Goal: Transaction & Acquisition: Book appointment/travel/reservation

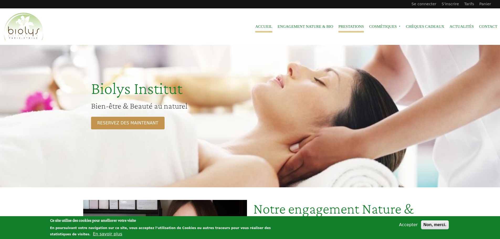
click at [354, 28] on link "Prestations" at bounding box center [350, 27] width 25 height 12
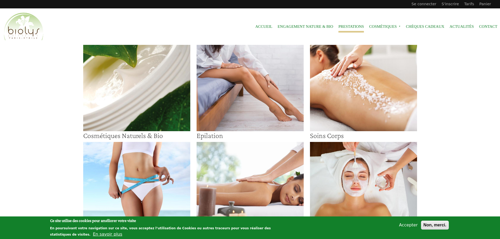
scroll to position [79, 0]
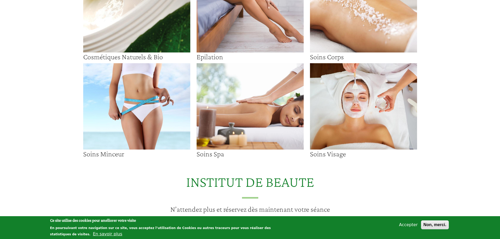
click at [368, 107] on img at bounding box center [363, 106] width 107 height 86
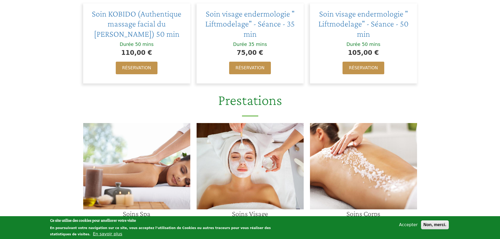
scroll to position [289, 0]
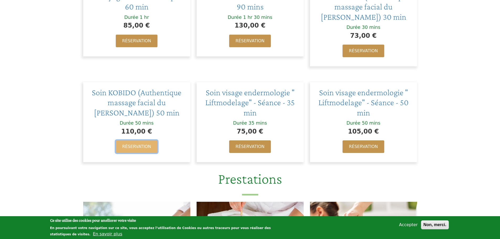
click at [143, 149] on link "Réservation" at bounding box center [136, 146] width 41 height 13
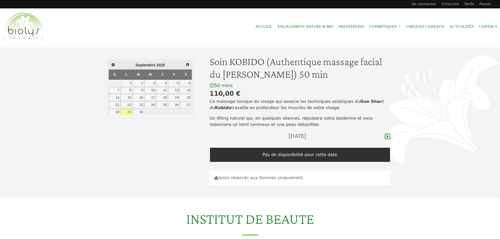
click at [188, 65] on span "Suivant" at bounding box center [188, 64] width 4 height 4
click at [176, 85] on link "3" at bounding box center [173, 83] width 11 height 7
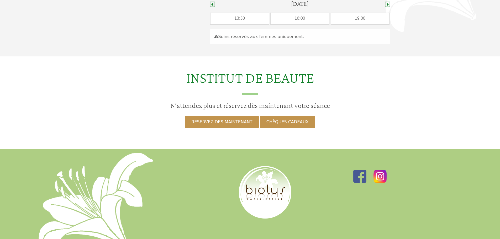
scroll to position [53, 0]
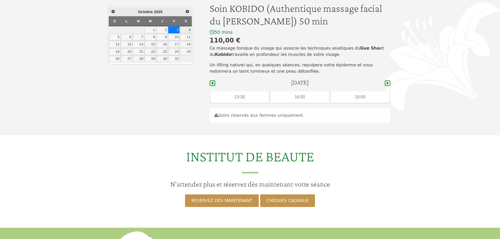
click at [190, 29] on link "4" at bounding box center [185, 30] width 11 height 7
